Goal: Book appointment/travel/reservation

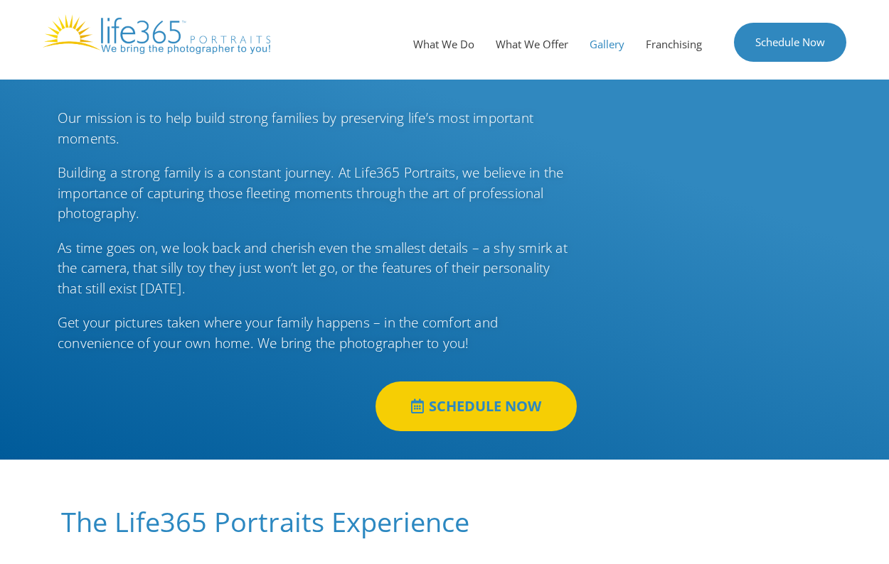
click at [595, 41] on link "Gallery" at bounding box center [607, 44] width 56 height 43
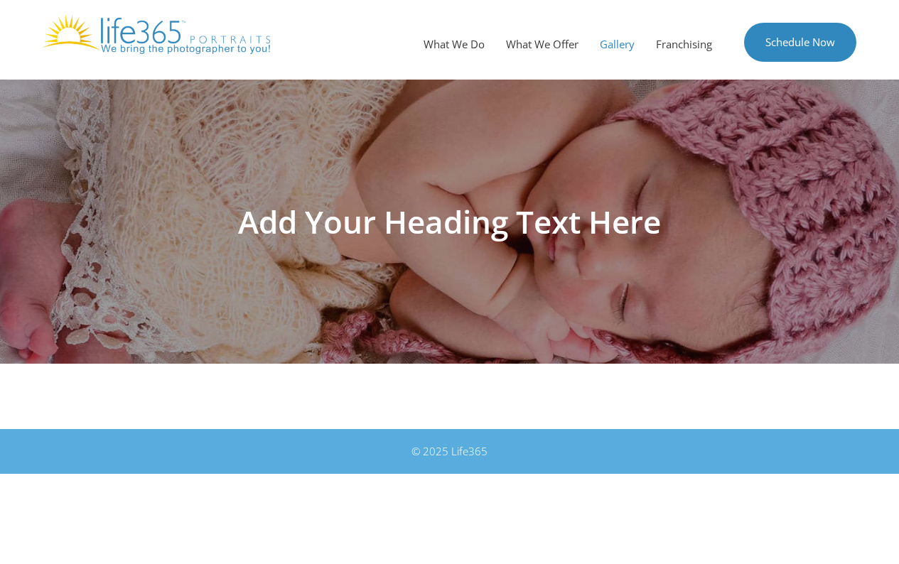
click at [502, 218] on h1 "Add Your Heading Text Here" at bounding box center [450, 221] width 796 height 31
click at [135, 36] on img at bounding box center [156, 34] width 227 height 40
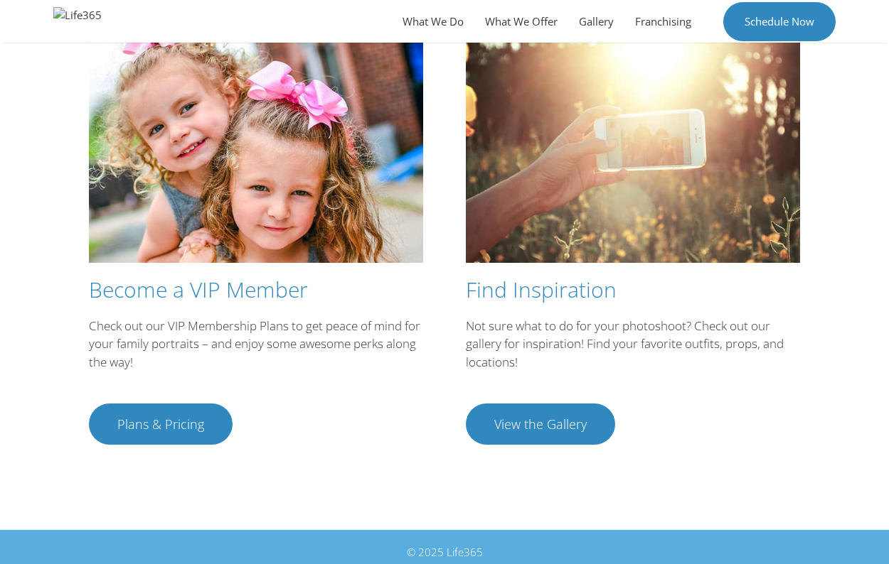
scroll to position [2569, 0]
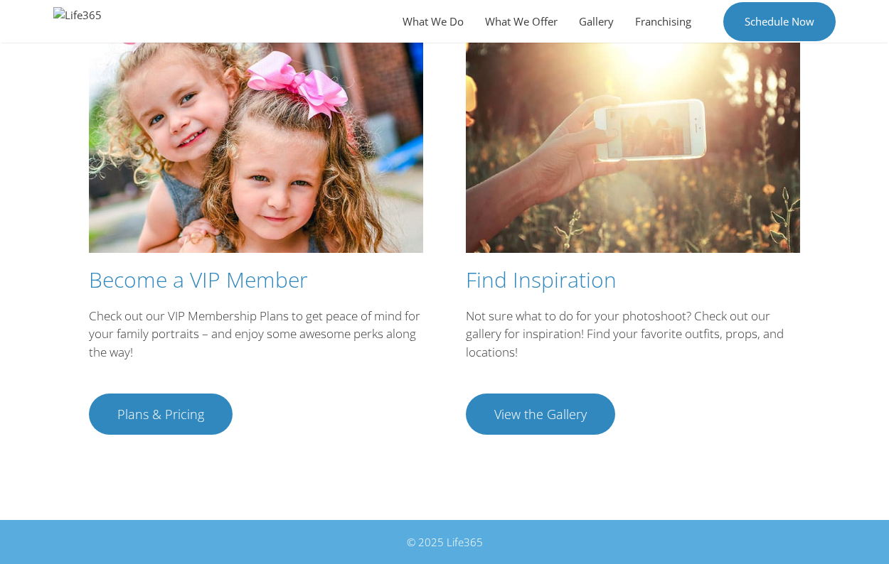
click at [132, 414] on span "Plans & Pricing" at bounding box center [160, 414] width 87 height 13
click at [564, 412] on span "View the Gallery" at bounding box center [540, 414] width 92 height 13
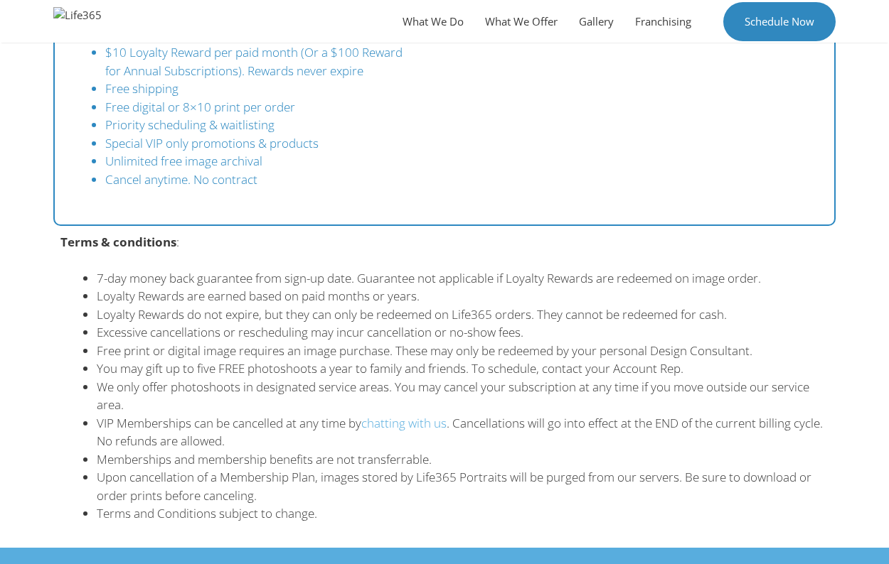
scroll to position [953, 0]
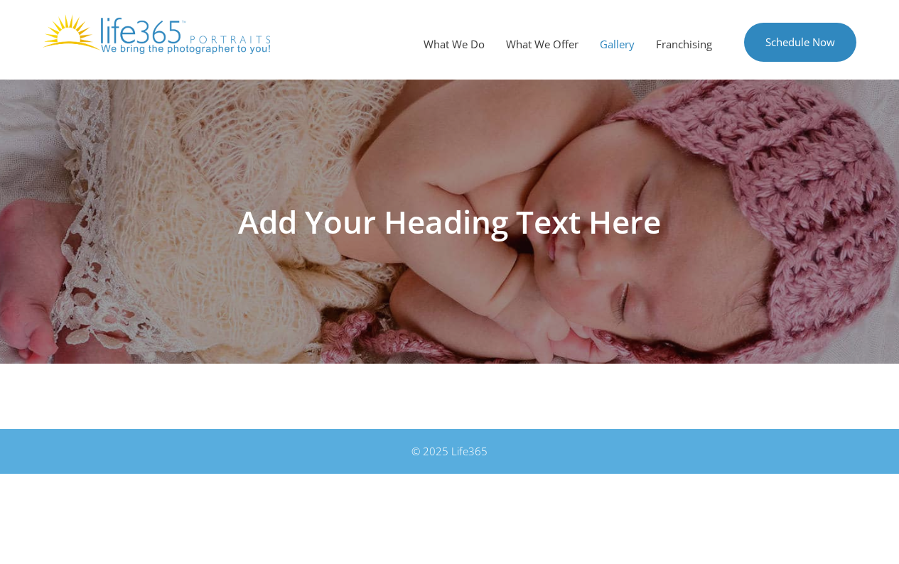
click at [476, 218] on h1 "Add Your Heading Text Here" at bounding box center [450, 221] width 796 height 31
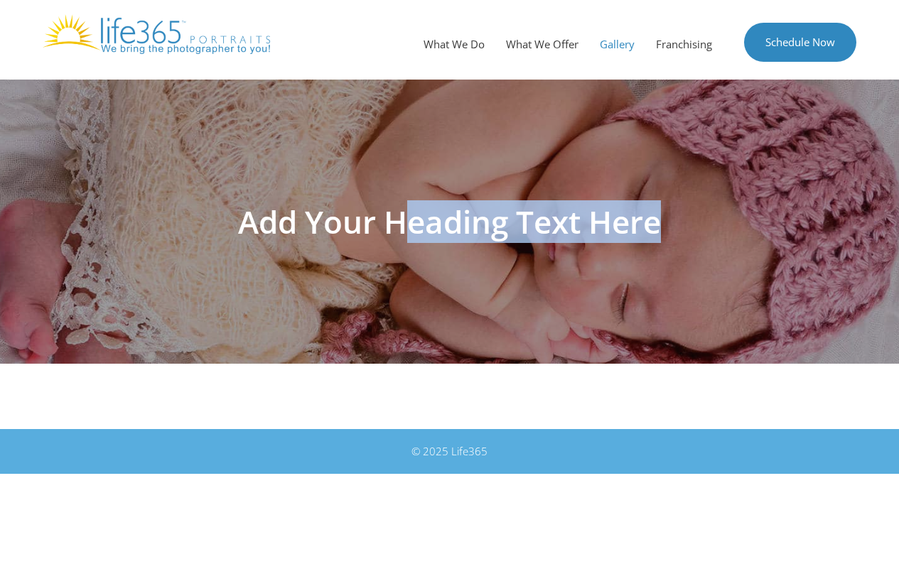
drag, startPoint x: 392, startPoint y: 226, endPoint x: 747, endPoint y: 246, distance: 355.3
click at [747, 246] on div "Add Your Heading Text Here" at bounding box center [450, 222] width 810 height 284
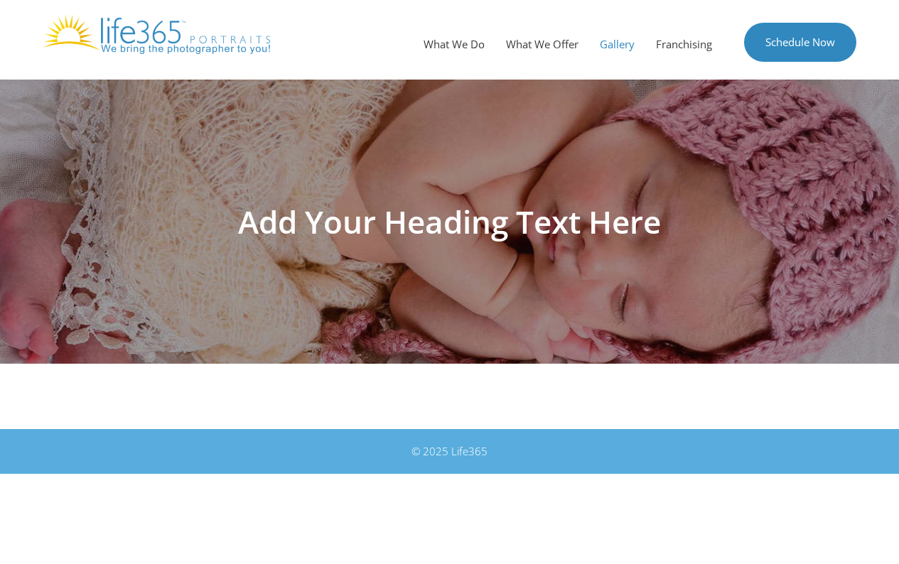
click at [446, 412] on div "Add Your Heading Text Here" at bounding box center [450, 255] width 782 height 350
click at [671, 224] on h1 "Add Your Heading Text Here" at bounding box center [450, 221] width 796 height 31
click at [653, 223] on h1 "Add Your Heading Text Here" at bounding box center [450, 221] width 796 height 31
click at [151, 33] on img at bounding box center [156, 34] width 227 height 40
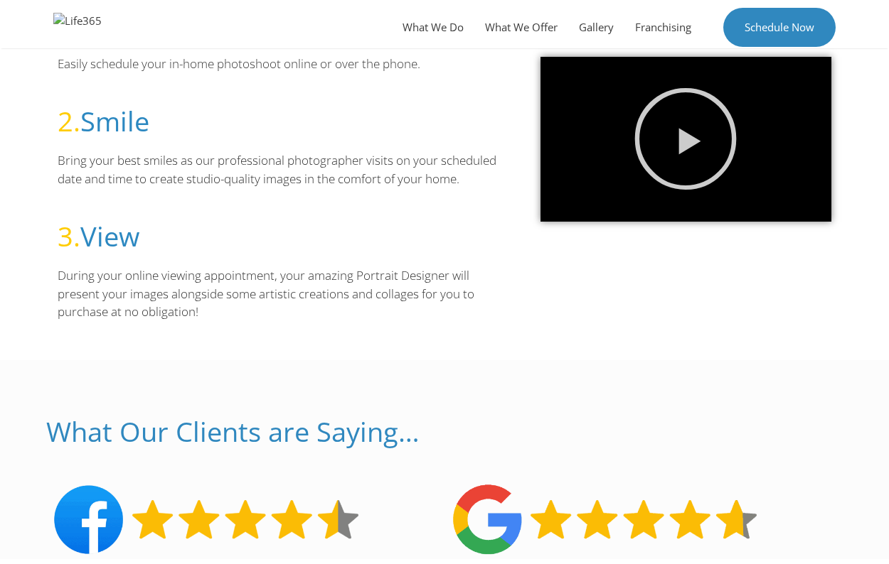
scroll to position [924, 0]
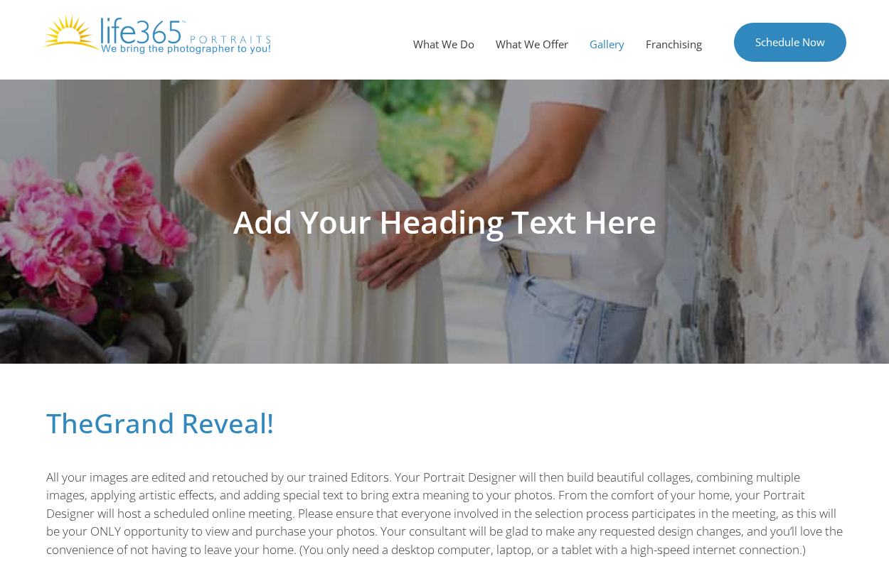
click at [604, 35] on link "Gallery" at bounding box center [607, 44] width 56 height 43
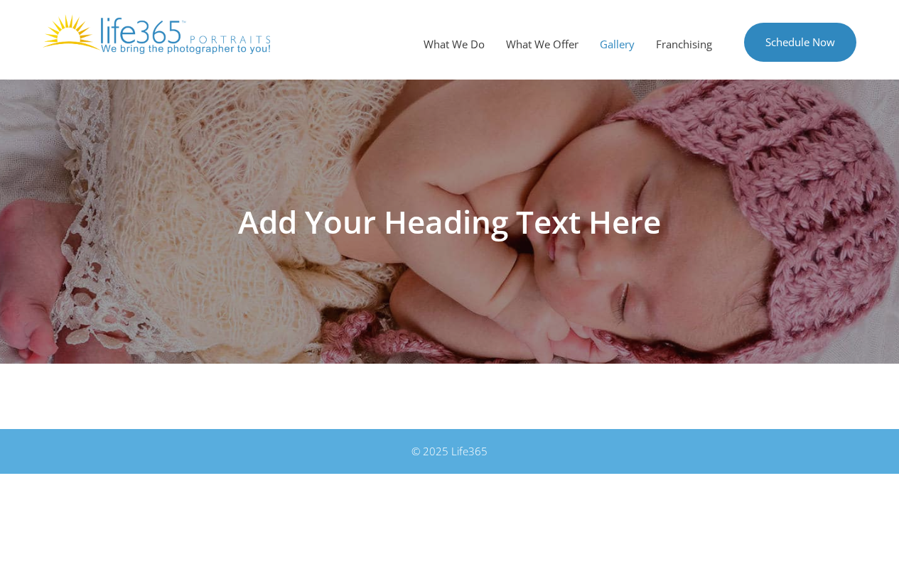
click at [609, 41] on link "Gallery" at bounding box center [617, 44] width 56 height 43
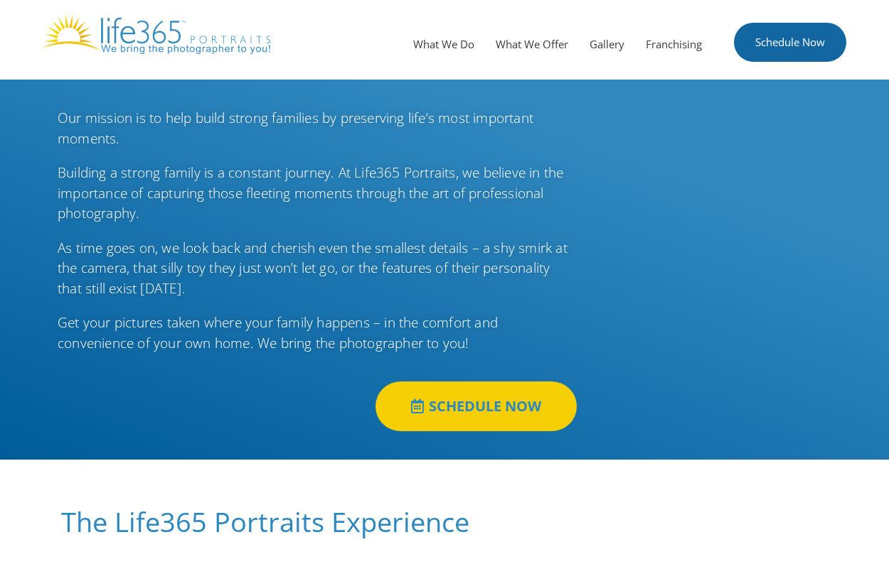
click at [787, 38] on link "Schedule Now" at bounding box center [790, 42] width 112 height 39
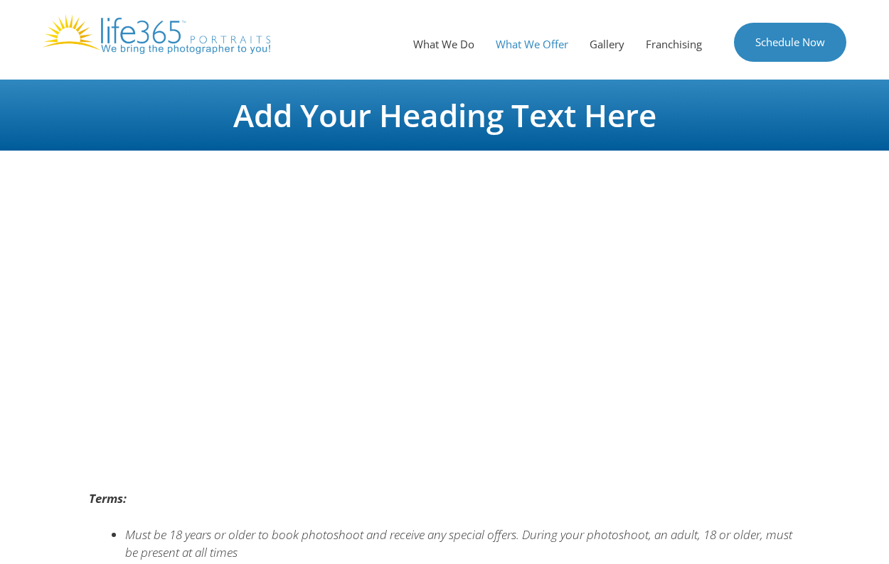
click at [532, 42] on link "What We Offer" at bounding box center [532, 44] width 94 height 43
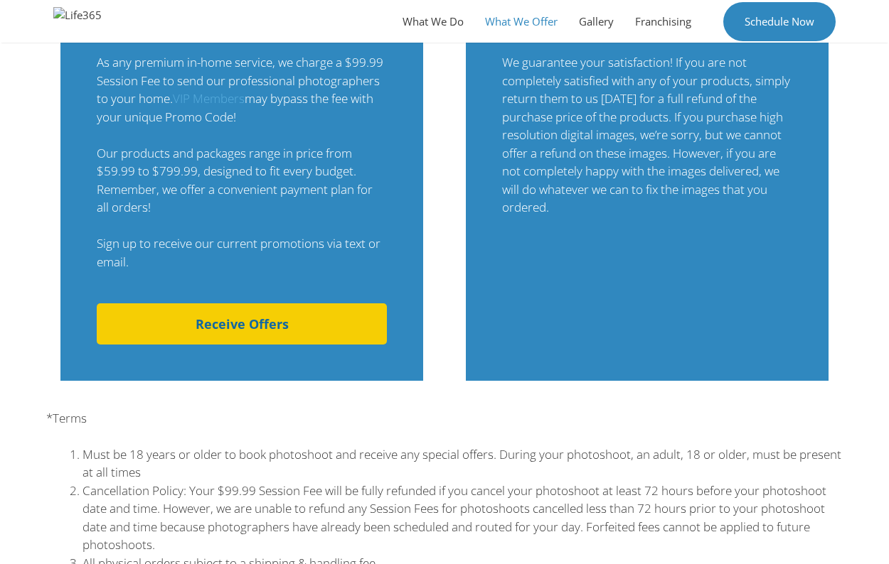
scroll to position [1134, 0]
